Goal: Find specific page/section: Find specific page/section

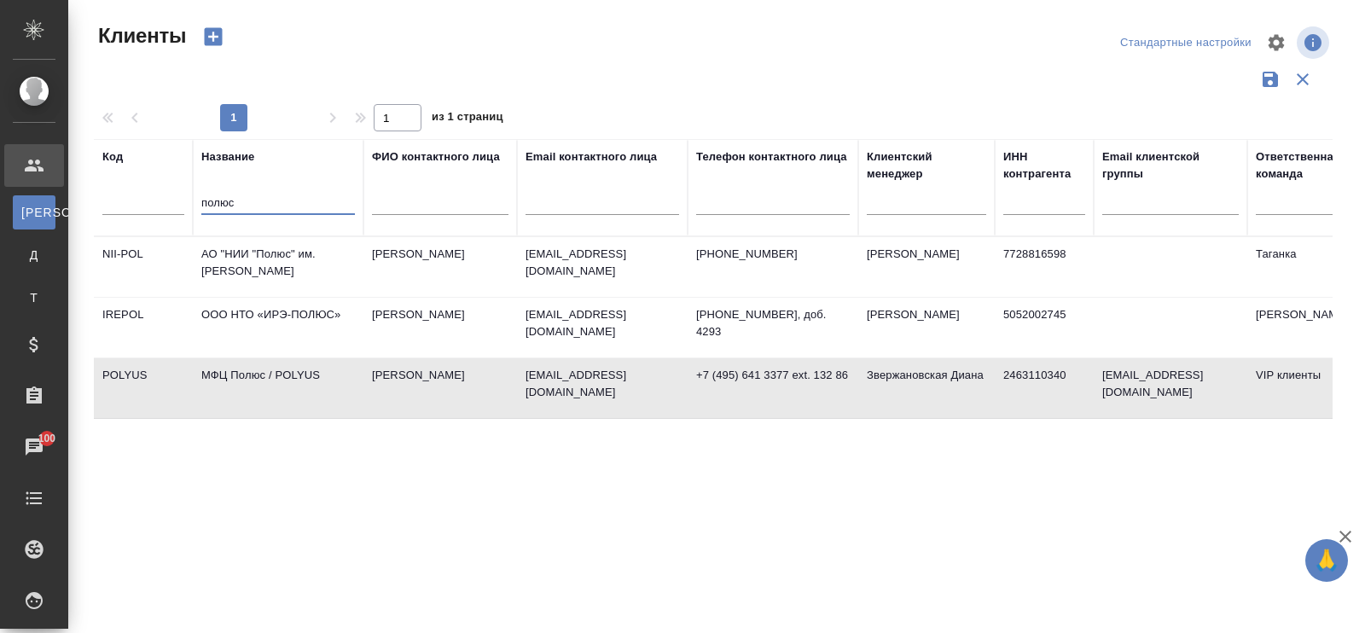
select select "RU"
type input "п"
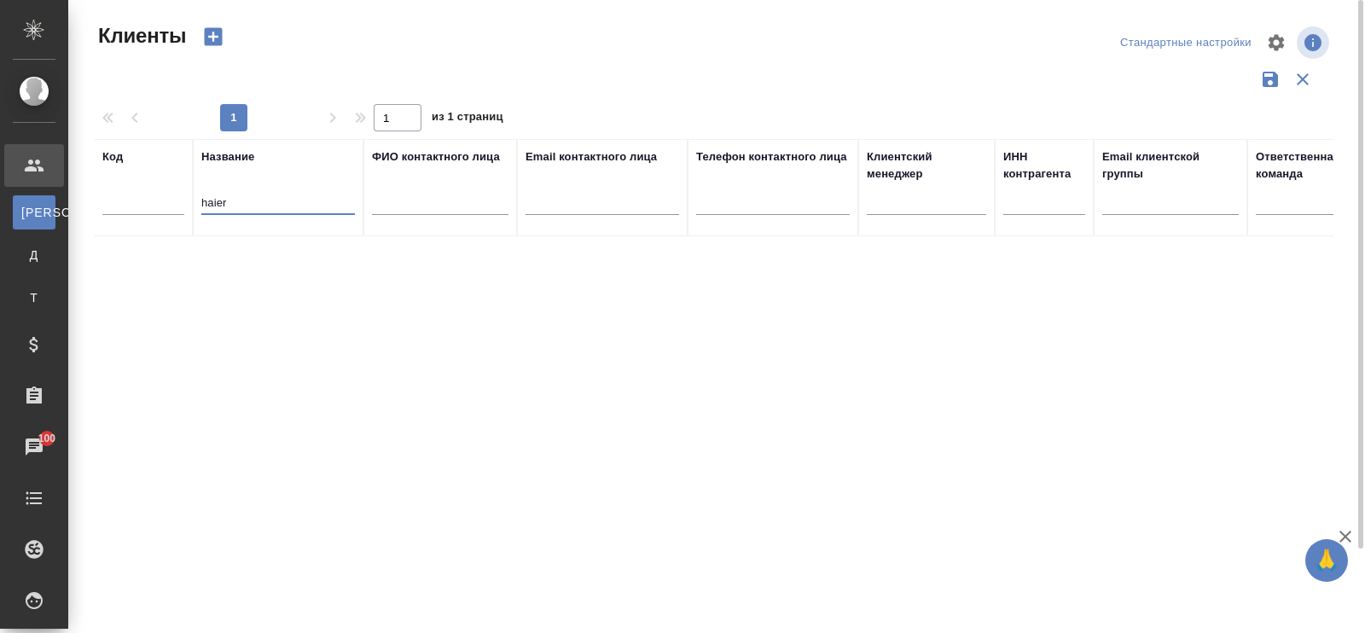
click at [246, 207] on input "haier" at bounding box center [278, 204] width 154 height 21
type input "h"
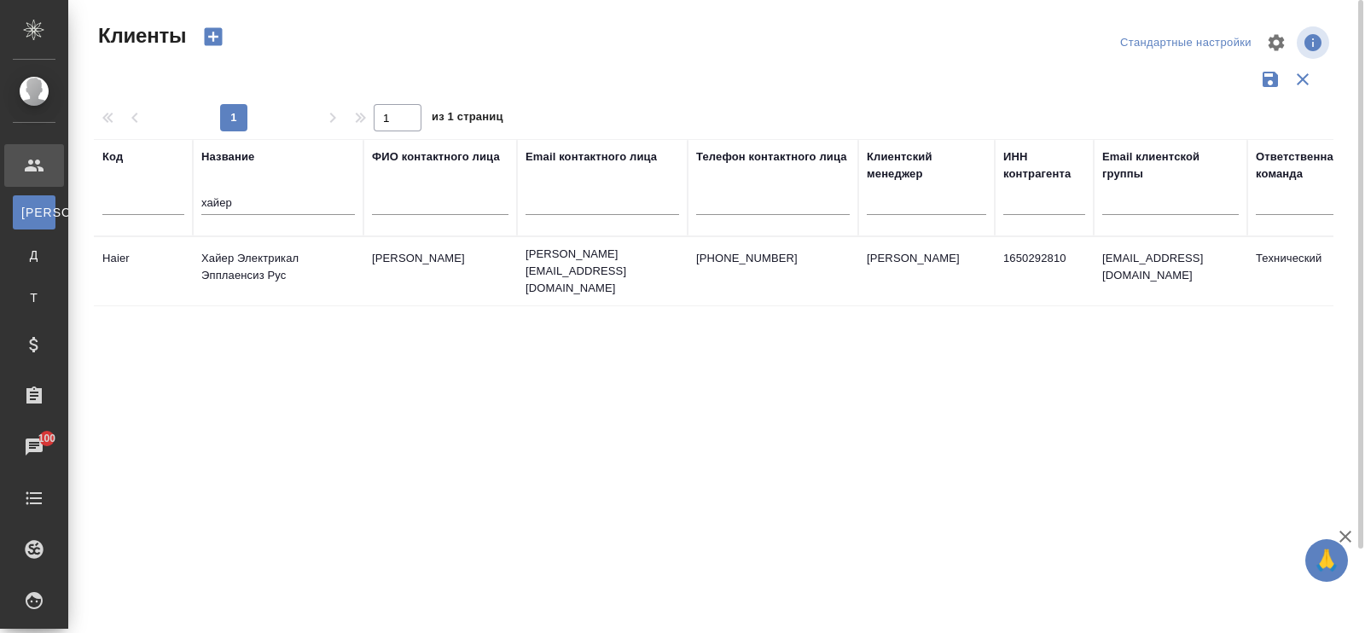
click at [256, 272] on td "Хайер Электрикал Эпплаенсиз Рус" at bounding box center [278, 271] width 171 height 60
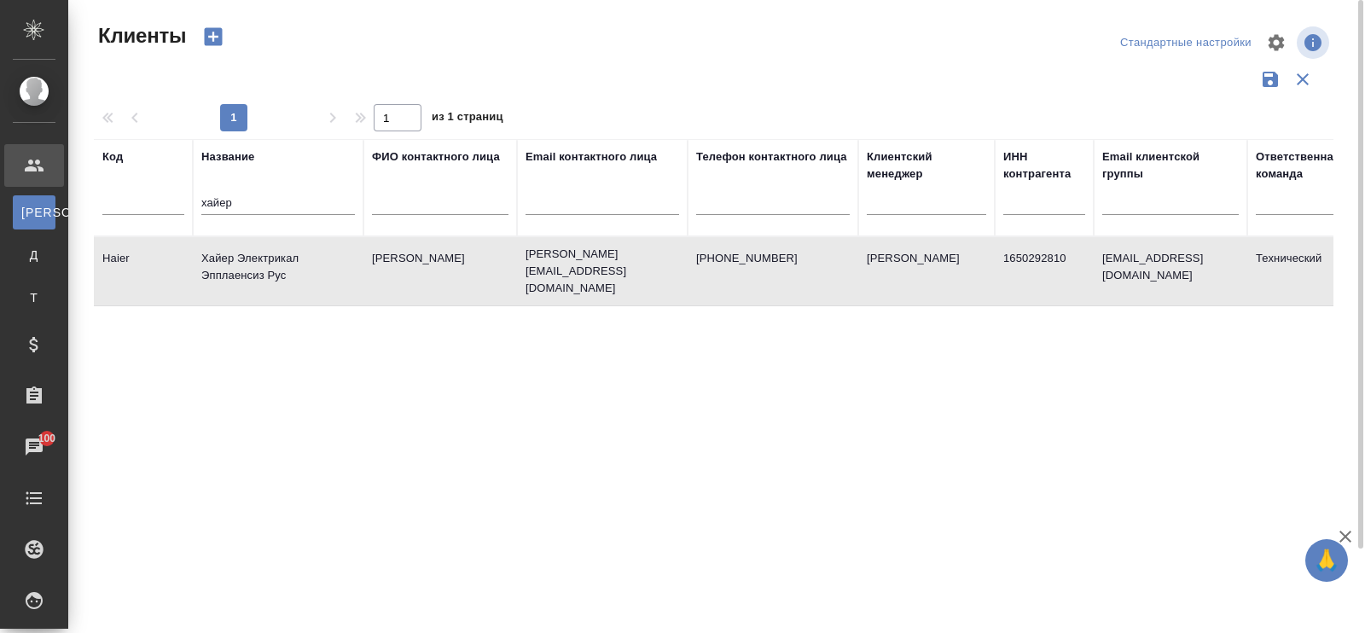
click at [240, 251] on td "Хайер Электрикал Эпплаенсиз Рус" at bounding box center [278, 271] width 171 height 60
click at [258, 266] on td "Хайер Электрикал Эпплаенсиз Рус" at bounding box center [278, 271] width 171 height 60
click at [290, 196] on input "хайер" at bounding box center [278, 204] width 154 height 21
type input "х"
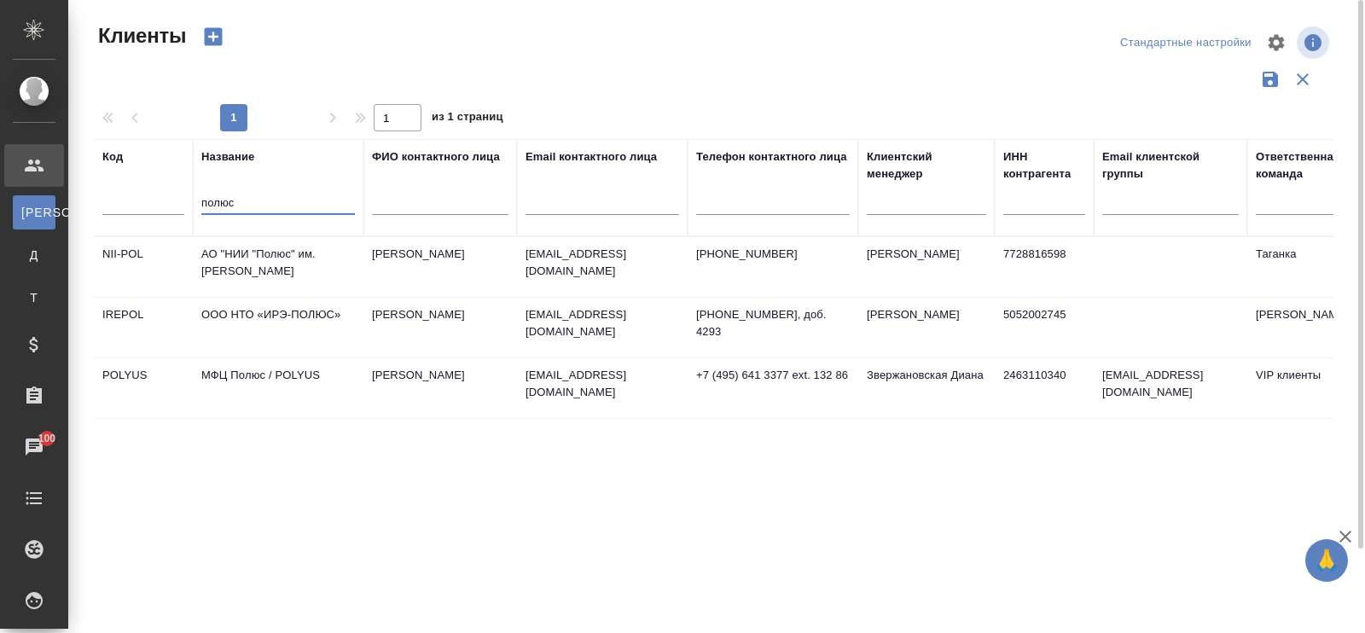
type input "полюс"
click at [303, 386] on td "МФЦ Полюс / POLYUS" at bounding box center [278, 388] width 171 height 60
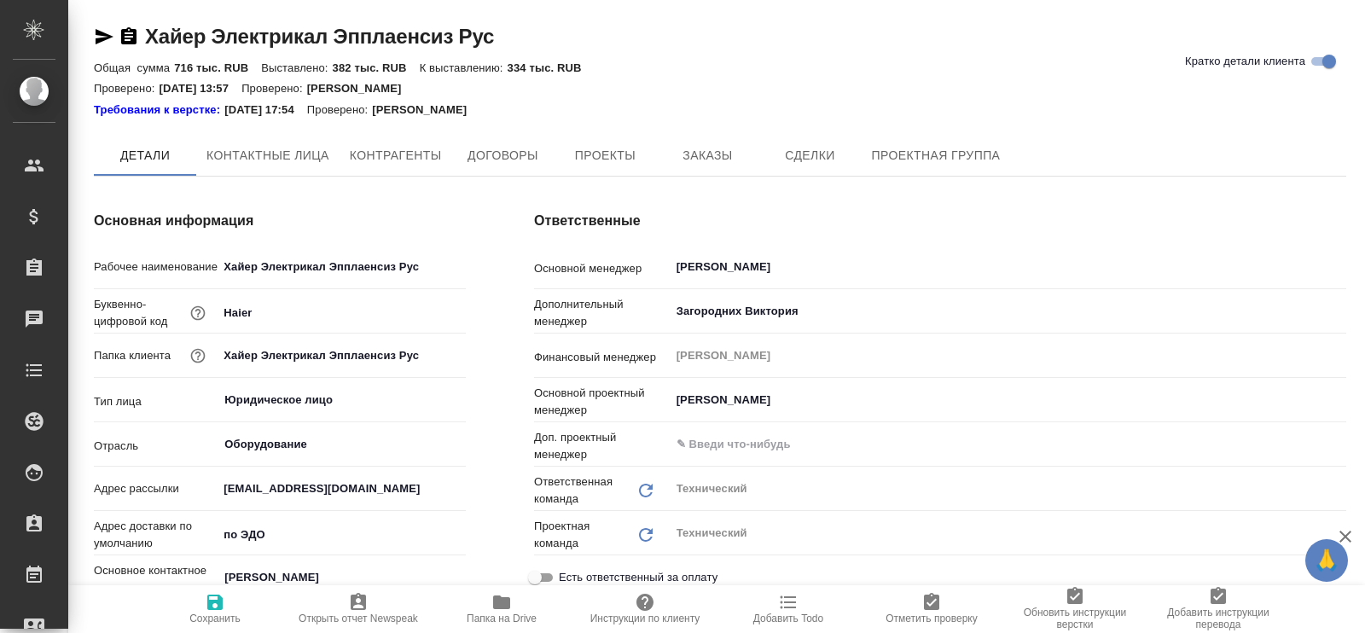
type textarea "x"
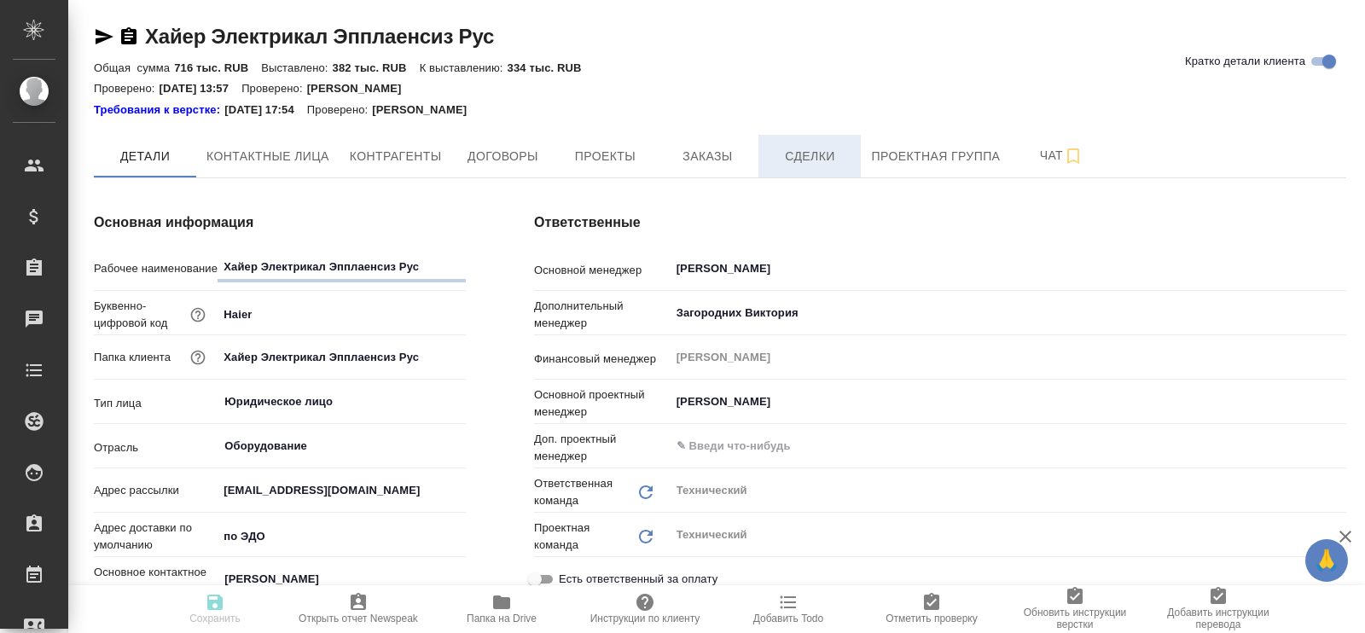
type textarea "x"
click at [520, 163] on span "Договоры" at bounding box center [502, 156] width 82 height 21
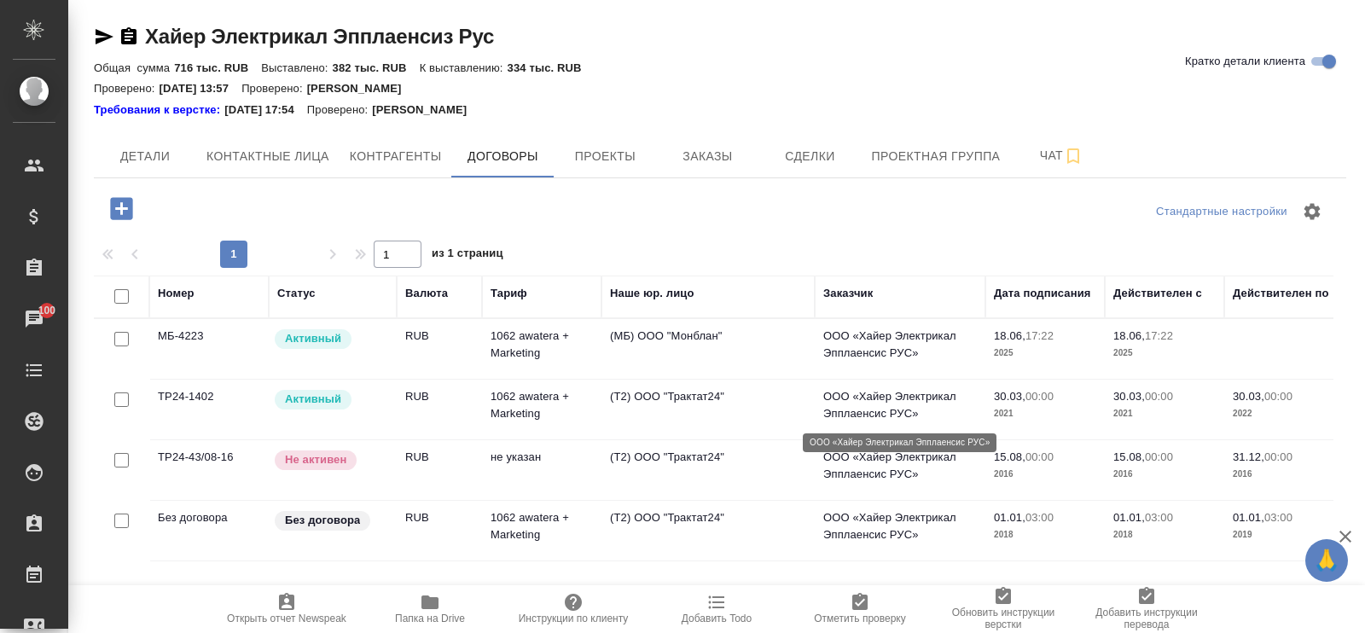
scroll to position [70, 0]
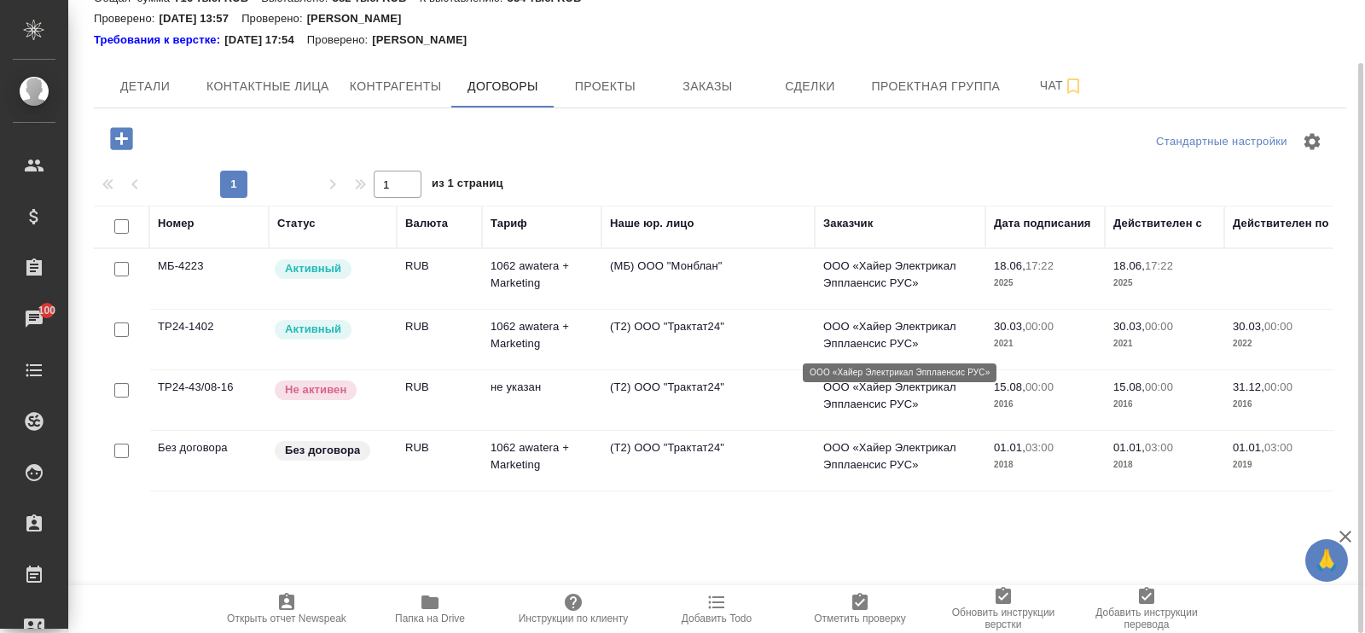
click at [910, 327] on p "ООО «Хайер Электрикал Эпплаенсис РУС»" at bounding box center [900, 335] width 154 height 34
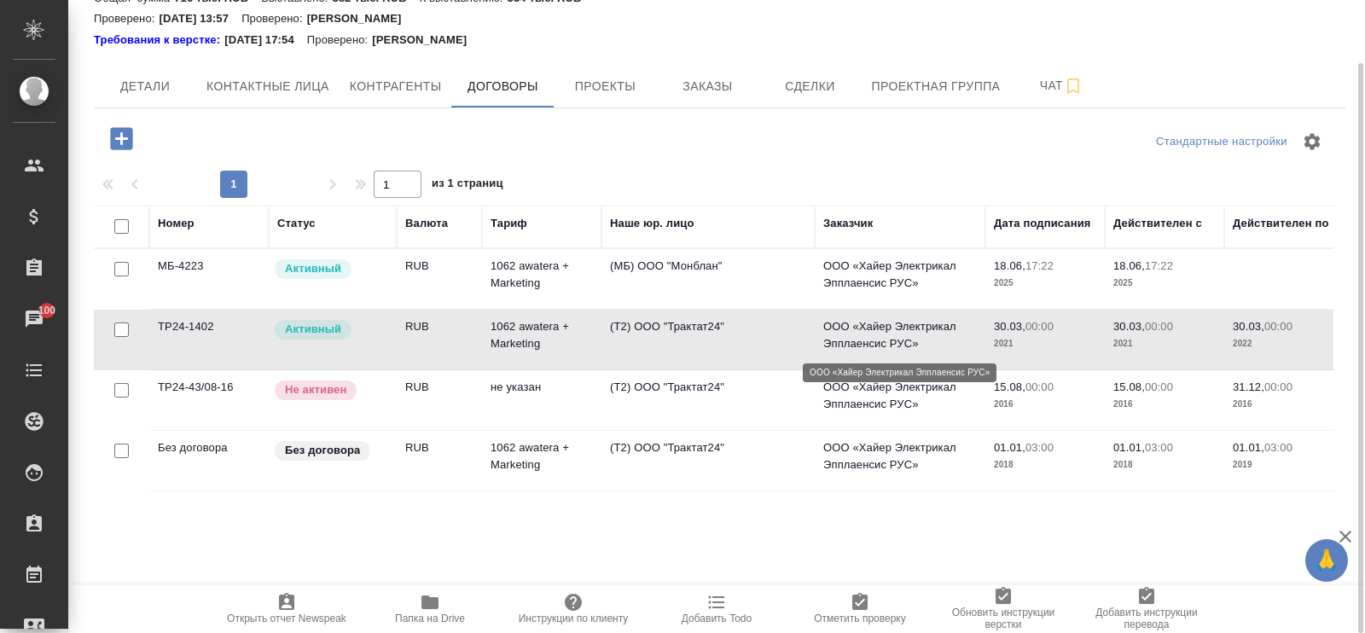
click at [936, 330] on p "ООО «Хайер Электрикал Эпплаенсис РУС»" at bounding box center [900, 335] width 154 height 34
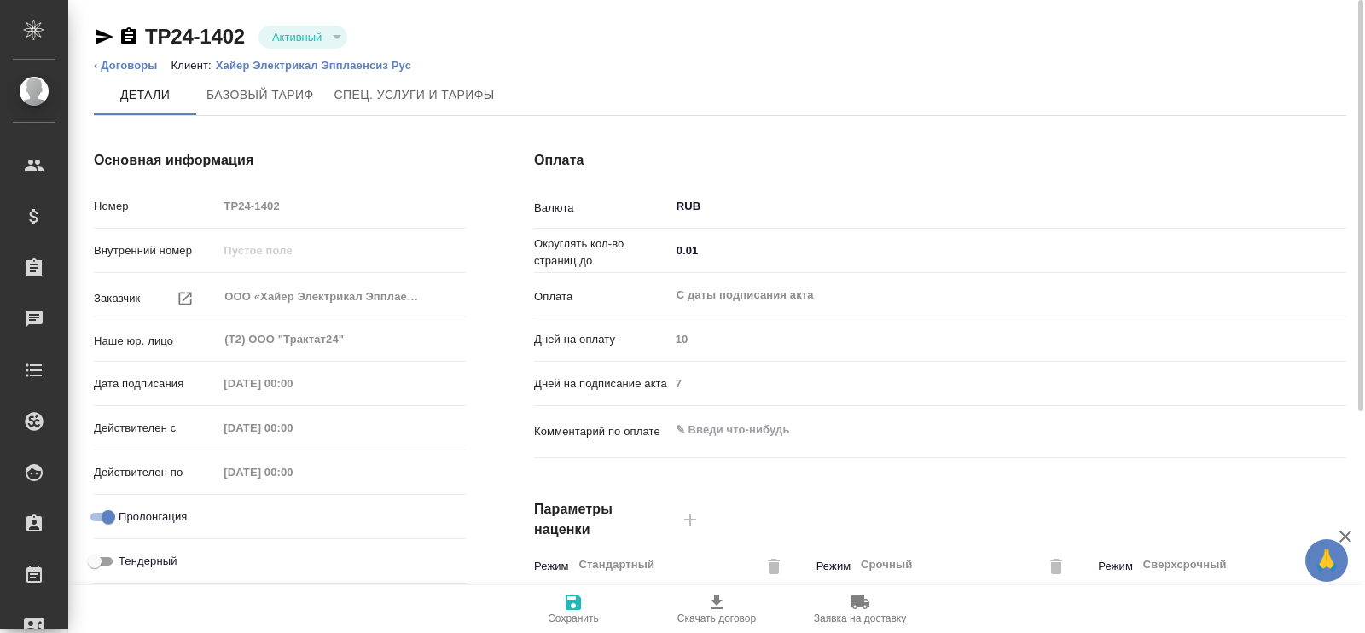
type input "1062 awatera + Marketing"
type input "Стандартный шаблон - [PHONE_NUMBER] - ВЫБЕРИ МЕНЯ!"
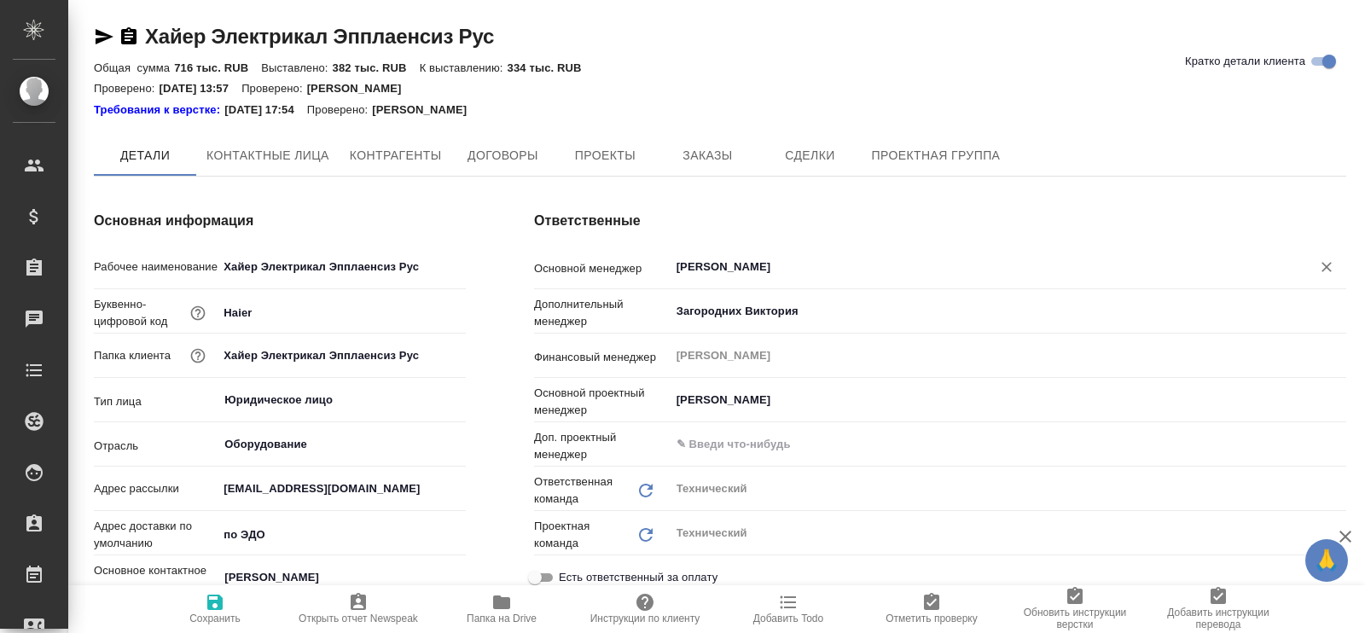
type textarea "x"
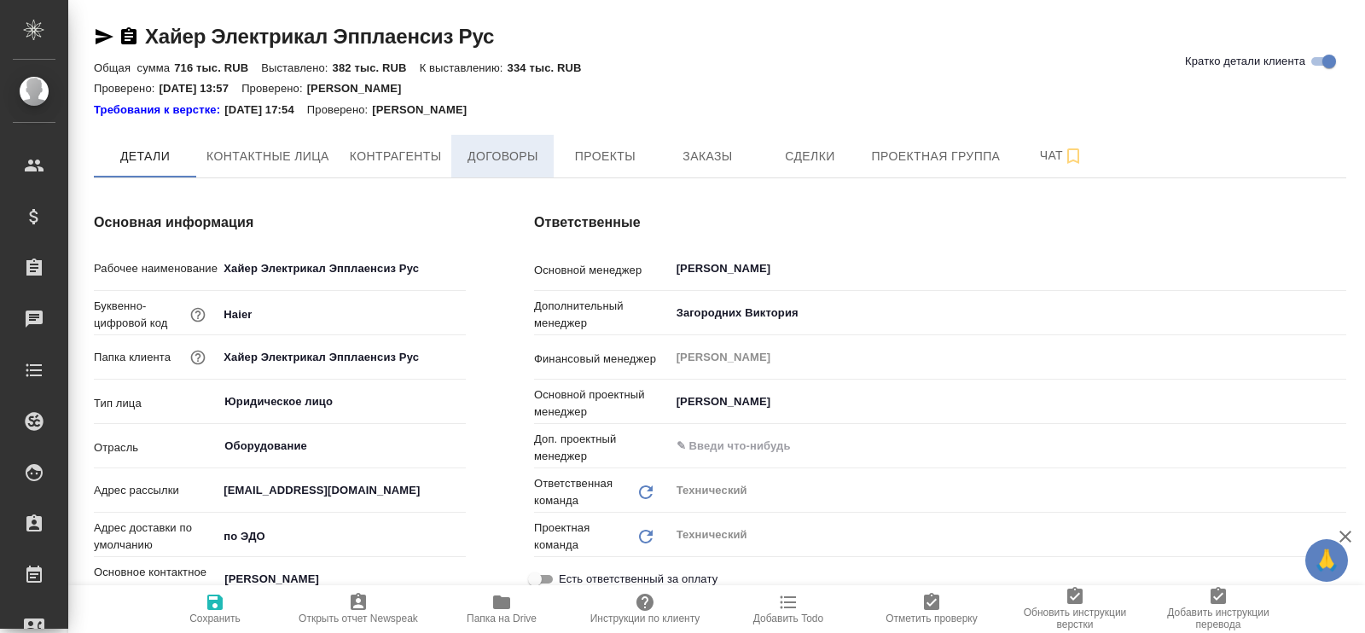
type textarea "x"
click at [468, 148] on span "Договоры" at bounding box center [502, 156] width 82 height 21
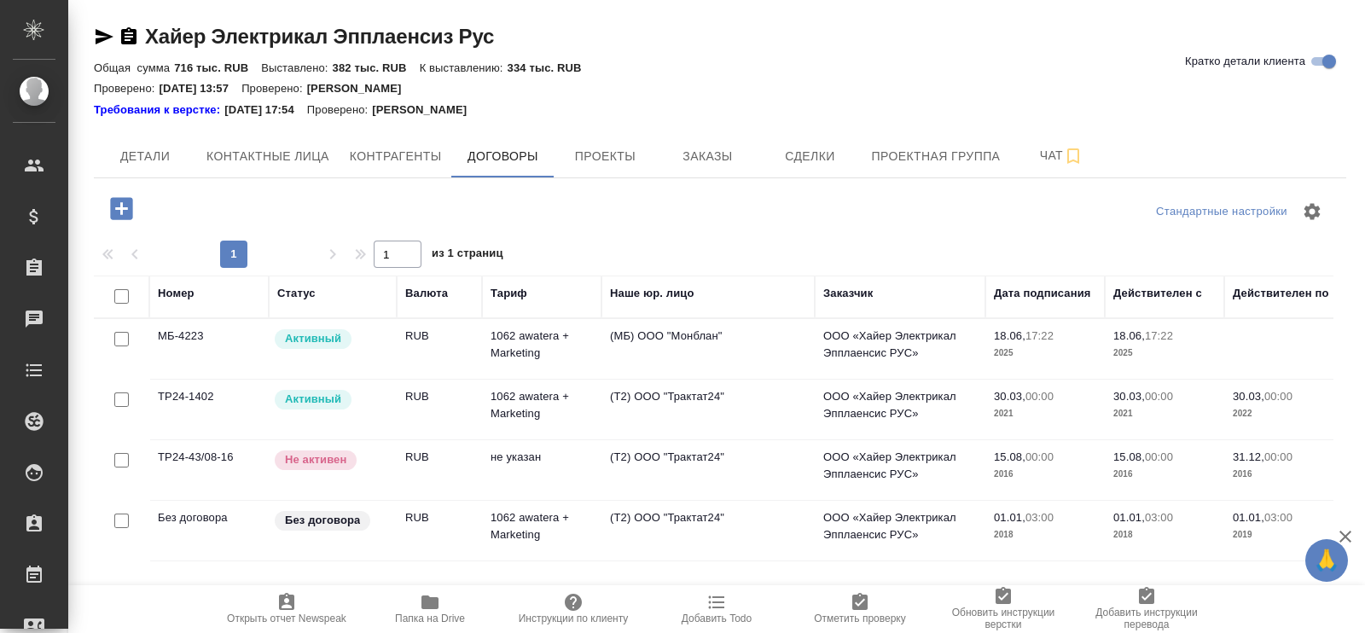
click at [655, 339] on td "(МБ) ООО "Монблан"" at bounding box center [707, 349] width 213 height 60
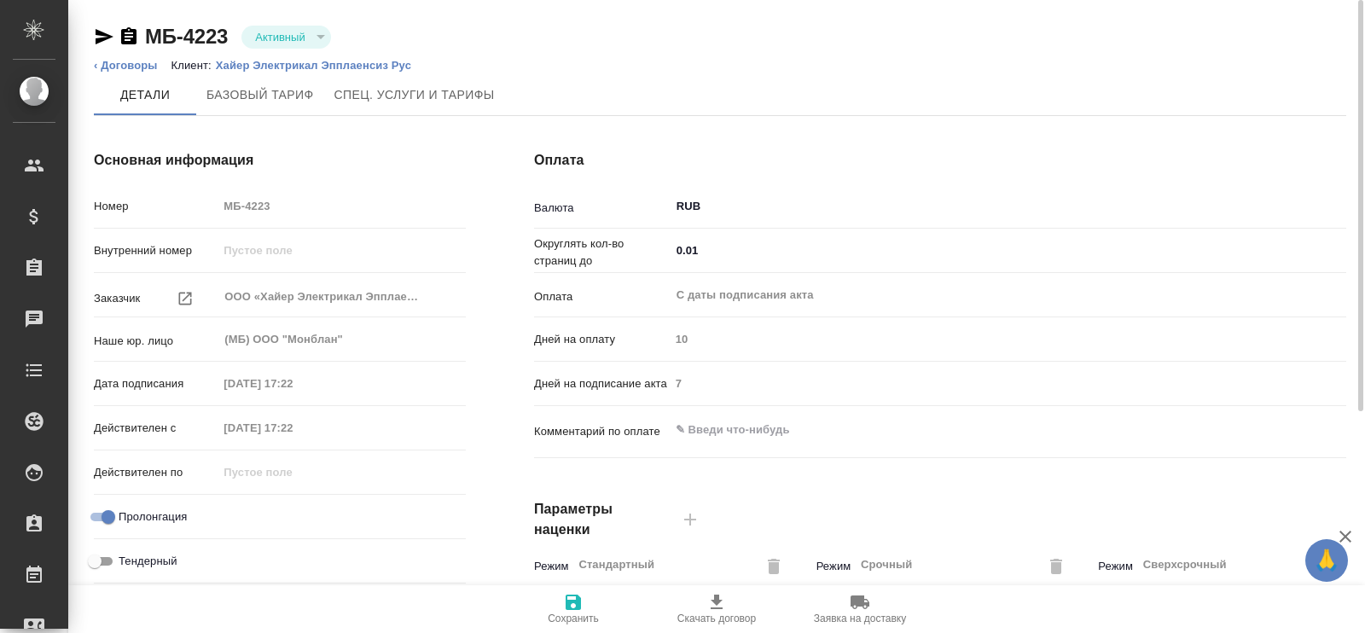
type input "1062 awatera + Marketing"
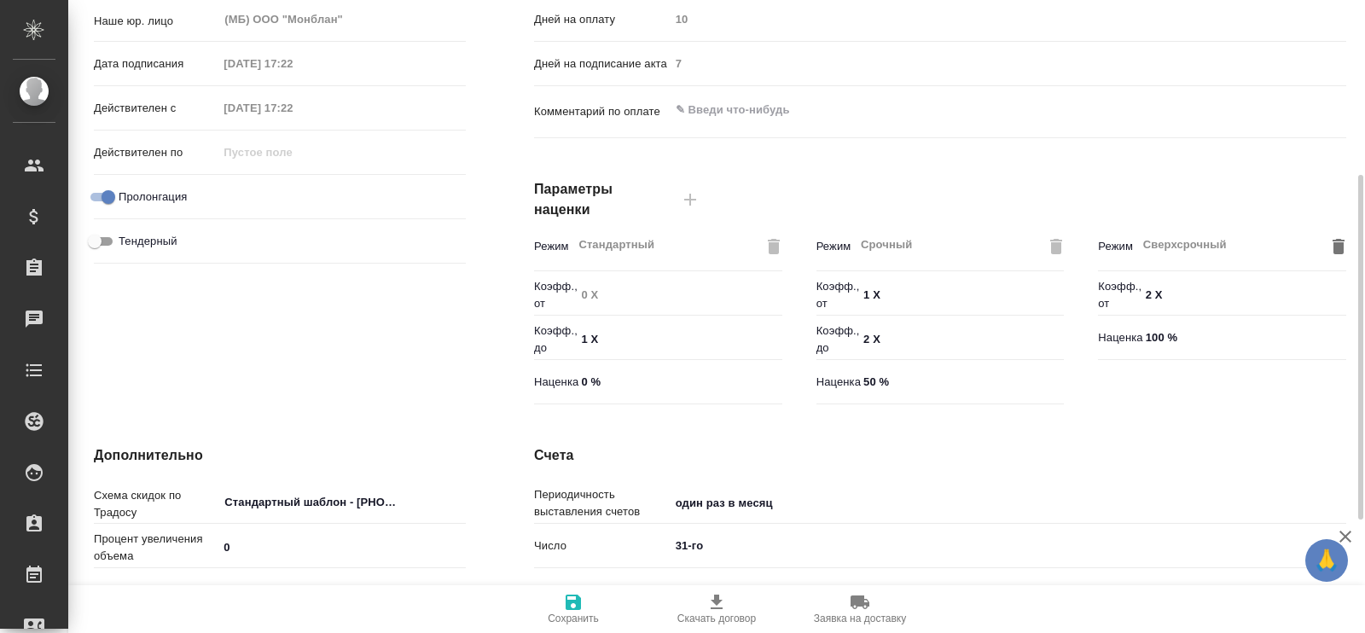
scroll to position [527, 0]
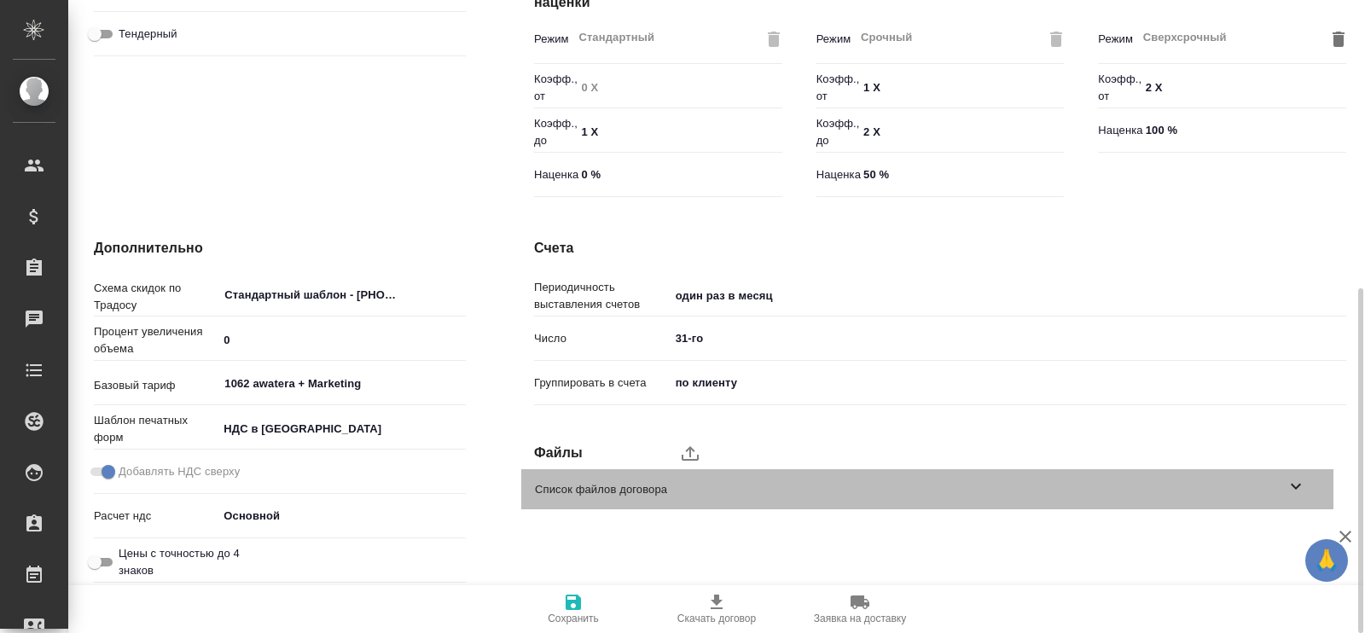
click at [1291, 478] on icon at bounding box center [1295, 486] width 20 height 20
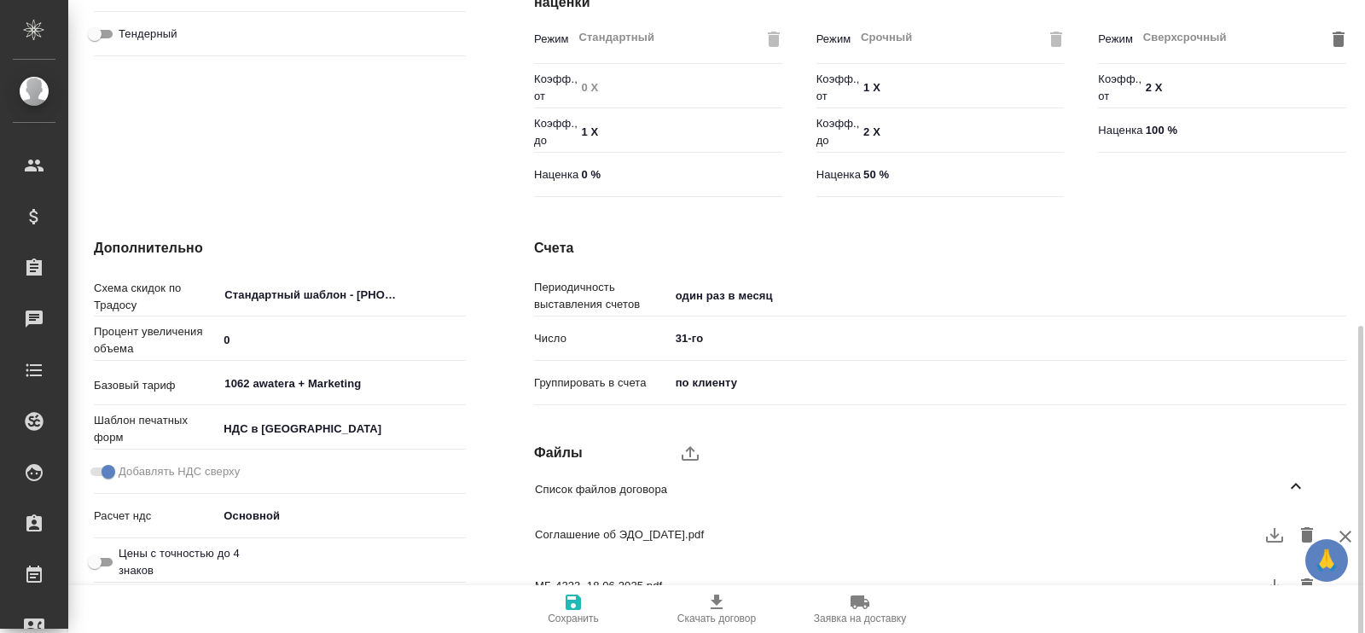
scroll to position [556, 0]
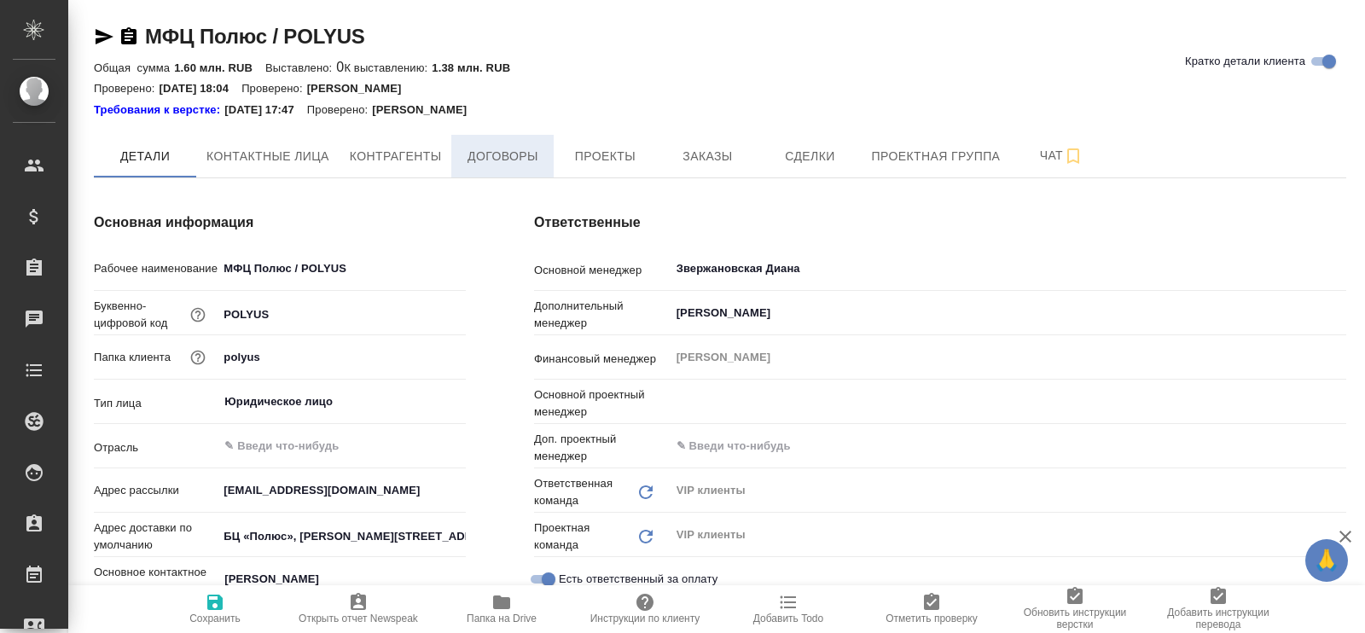
click at [494, 151] on span "Договоры" at bounding box center [502, 156] width 82 height 21
type input "Грабко Мария"
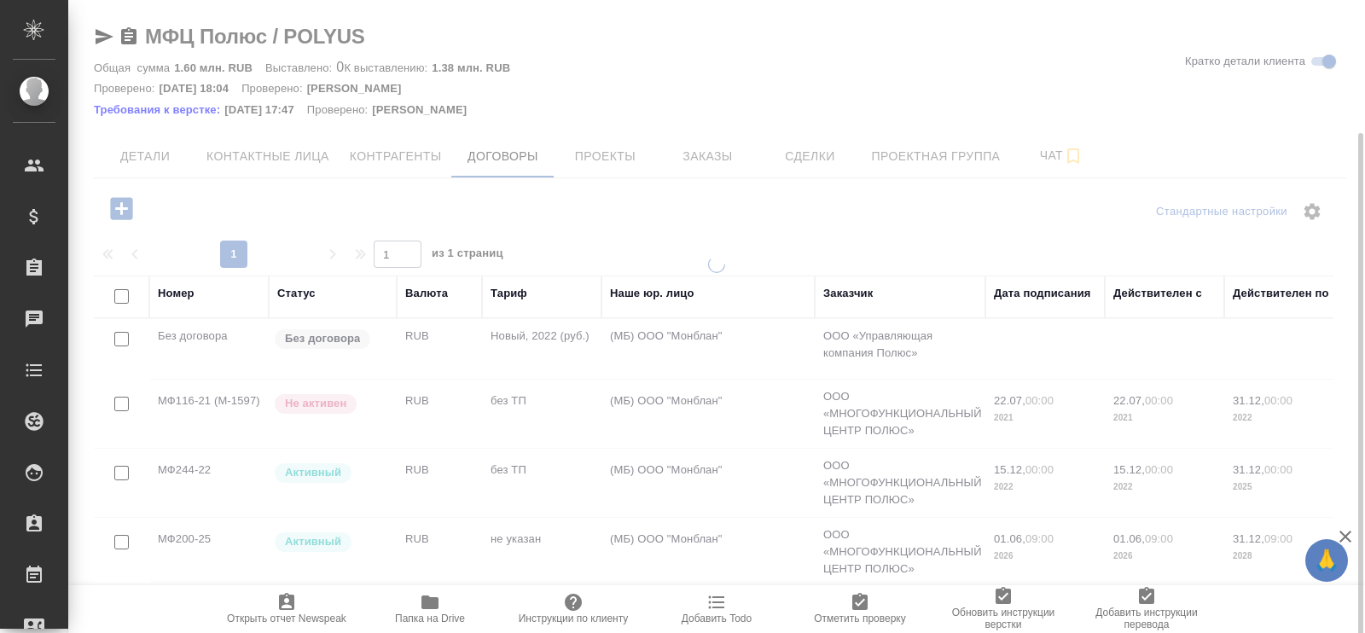
scroll to position [70, 0]
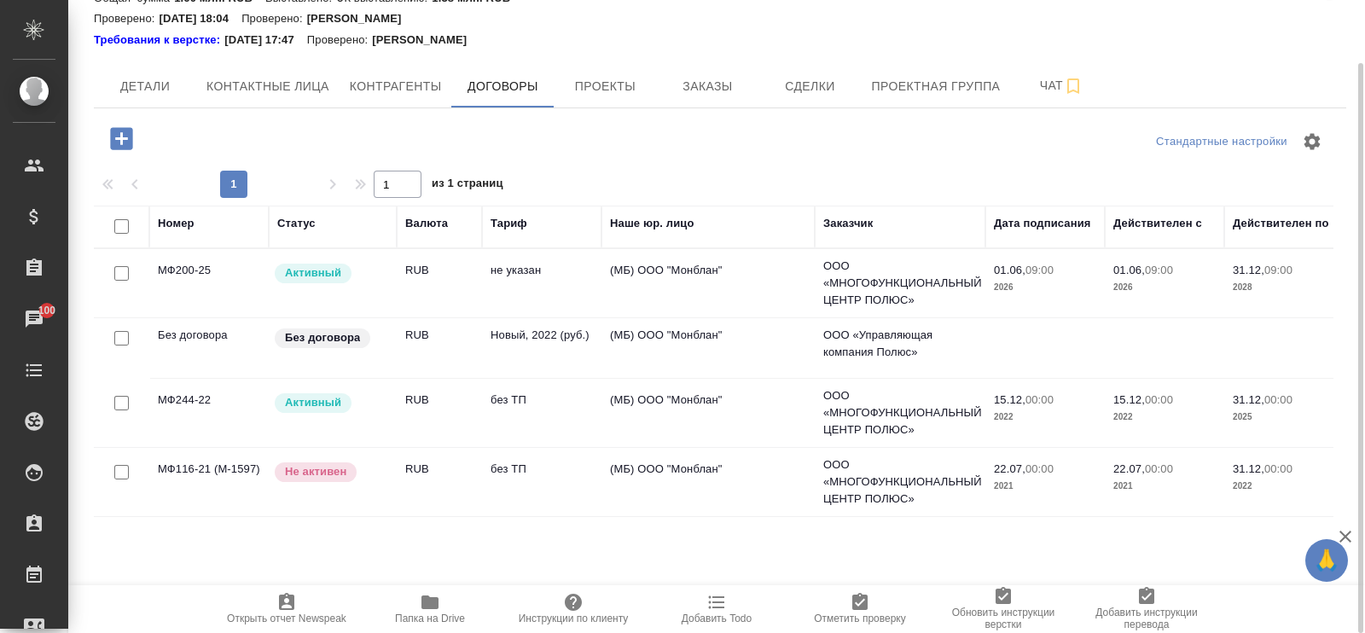
click at [717, 270] on td "(МБ) ООО "Монблан"" at bounding box center [707, 283] width 213 height 60
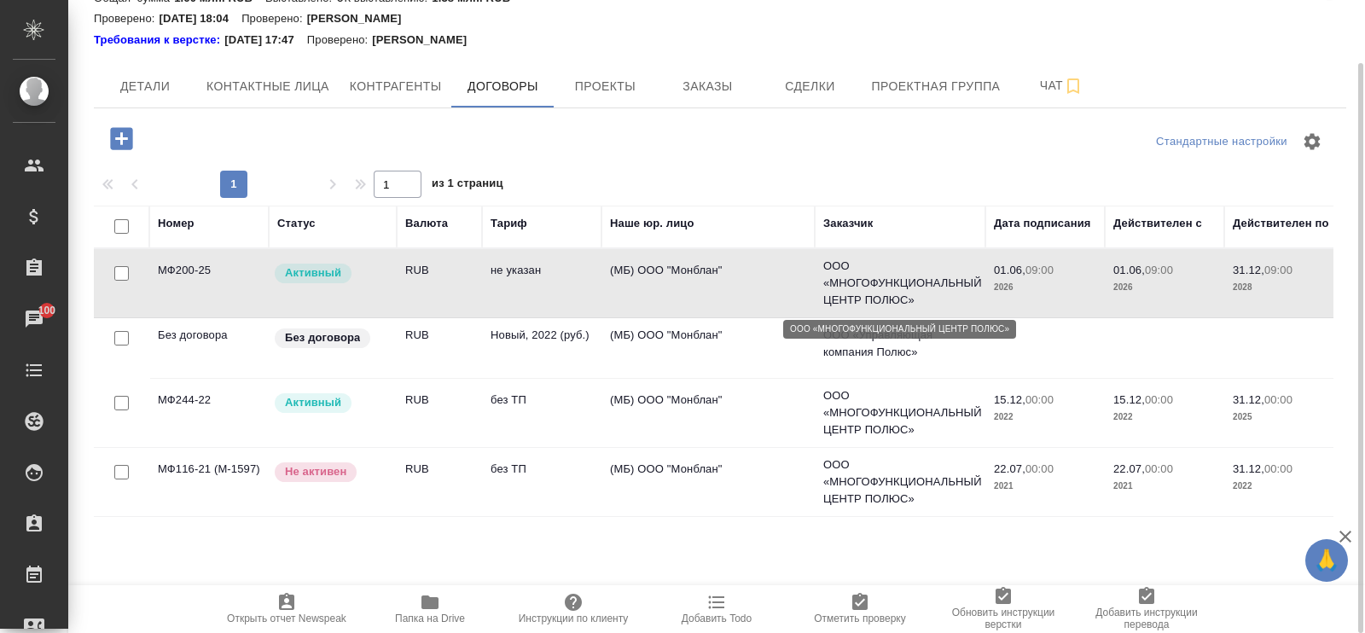
click at [879, 279] on p "ООО «МНОГОФУНКЦИОНАЛЬНЫЙ ЦЕНТР ПОЛЮС»" at bounding box center [900, 283] width 154 height 51
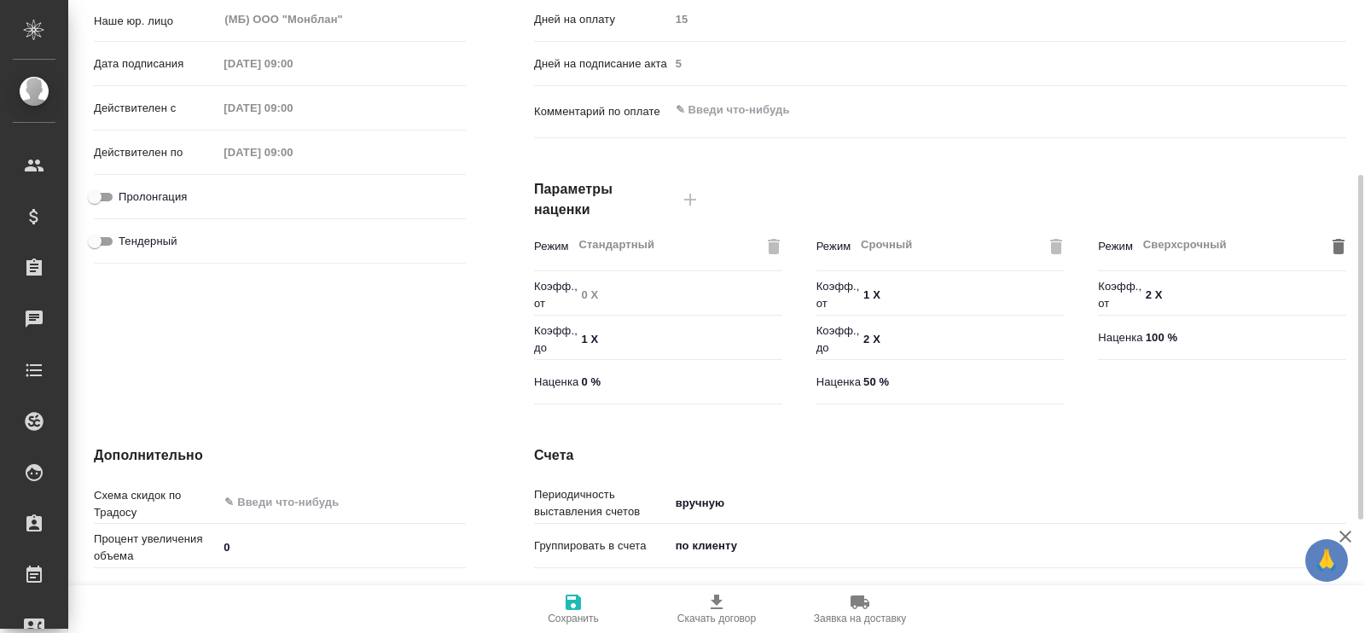
scroll to position [527, 0]
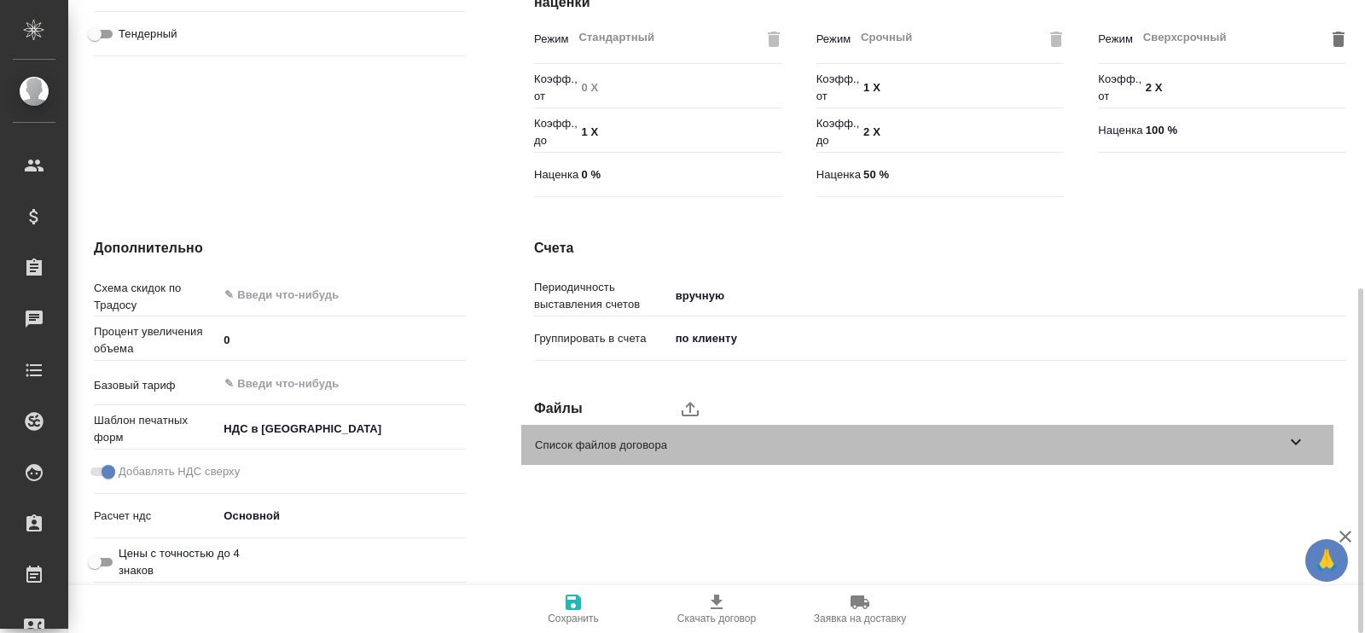
click at [1296, 438] on icon at bounding box center [1295, 442] width 20 height 20
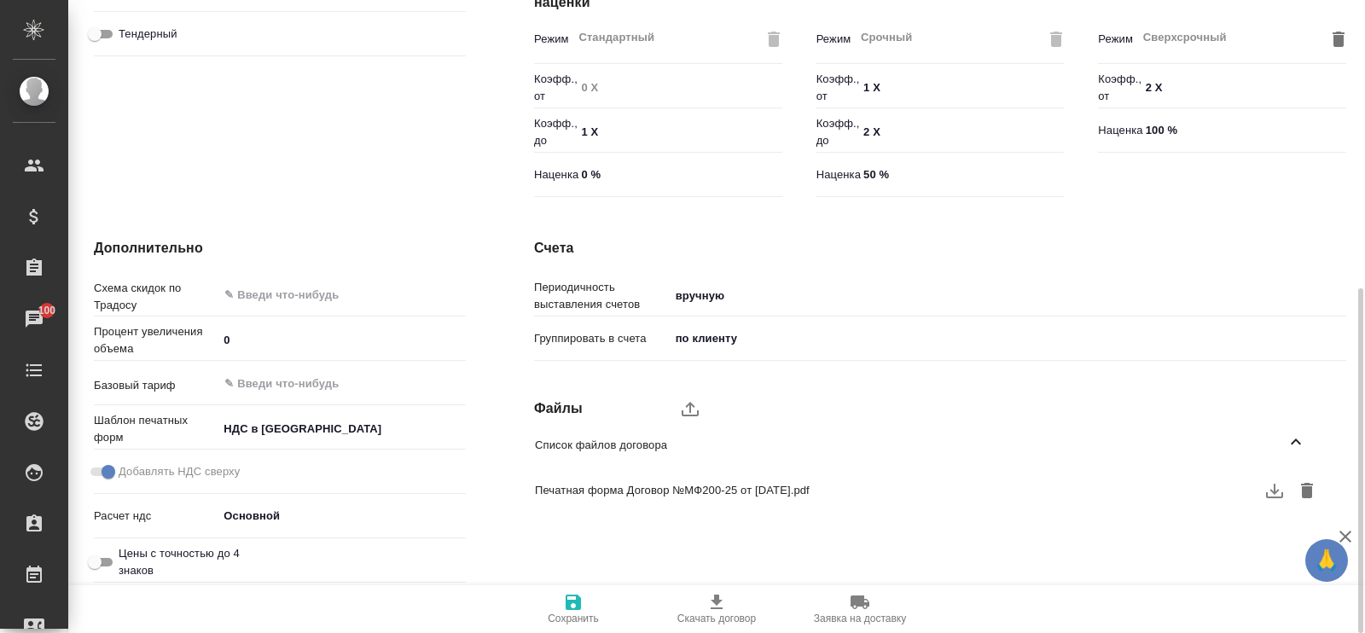
click at [1275, 496] on icon "button" at bounding box center [1274, 491] width 17 height 14
type textarea "x"
